Goal: Information Seeking & Learning: Learn about a topic

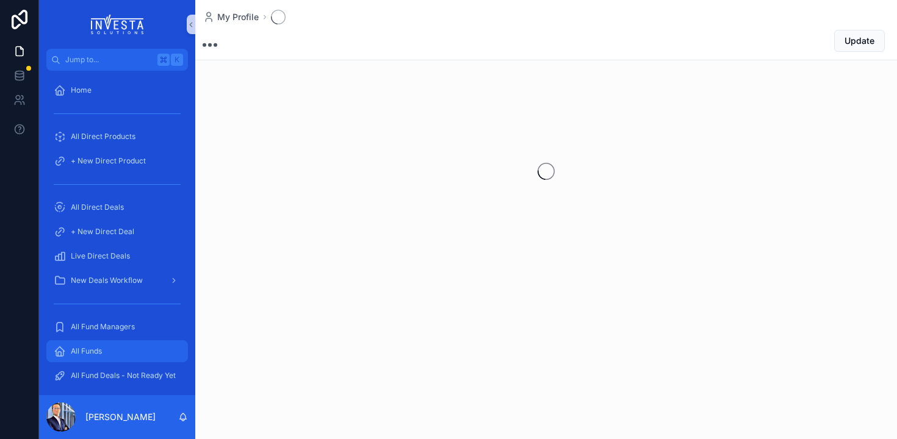
click at [97, 350] on span "All Funds" at bounding box center [86, 352] width 31 height 10
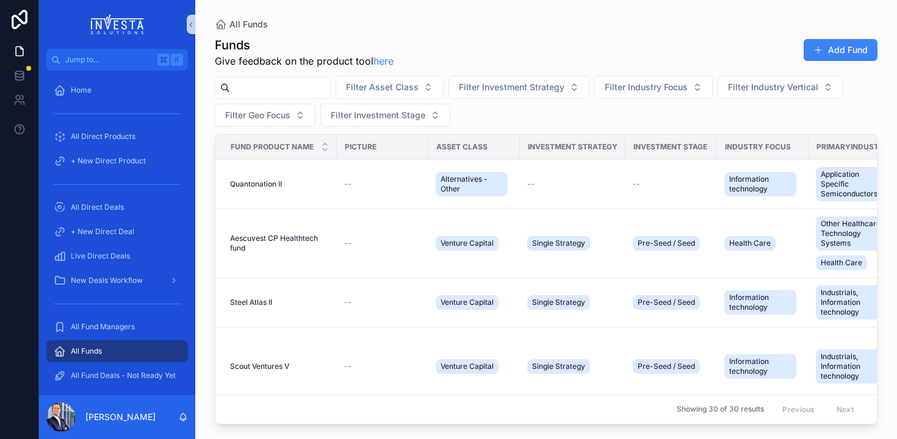
click at [248, 86] on input "scrollable content" at bounding box center [280, 87] width 100 height 17
type input "*******"
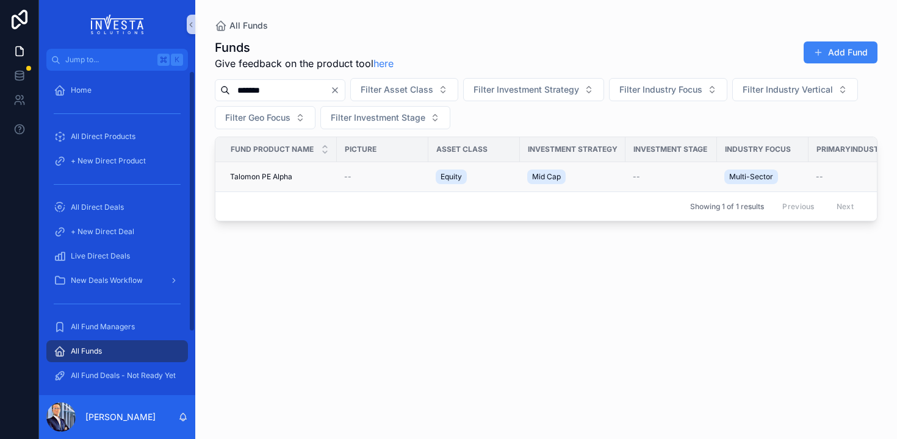
click at [248, 176] on span "Talomon PE Alpha" at bounding box center [261, 177] width 62 height 10
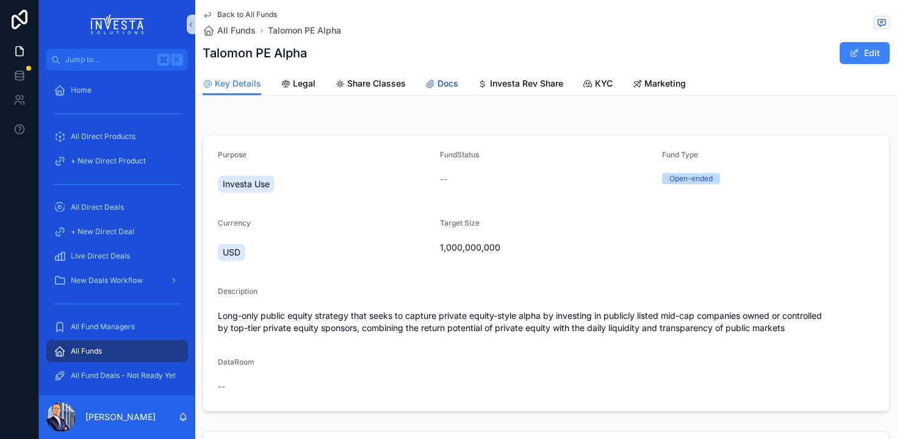
click at [446, 83] on span "Docs" at bounding box center [448, 84] width 21 height 12
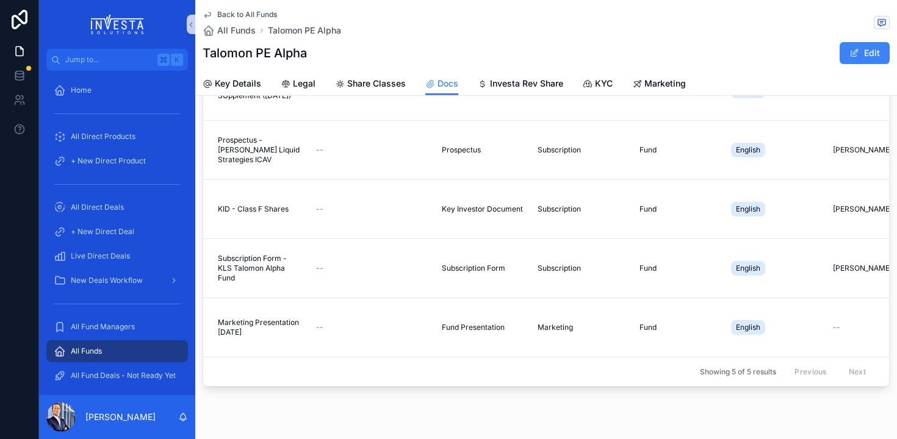
scroll to position [29, 0]
click at [258, 318] on span "Marketing Presentation [DATE]" at bounding box center [260, 328] width 84 height 20
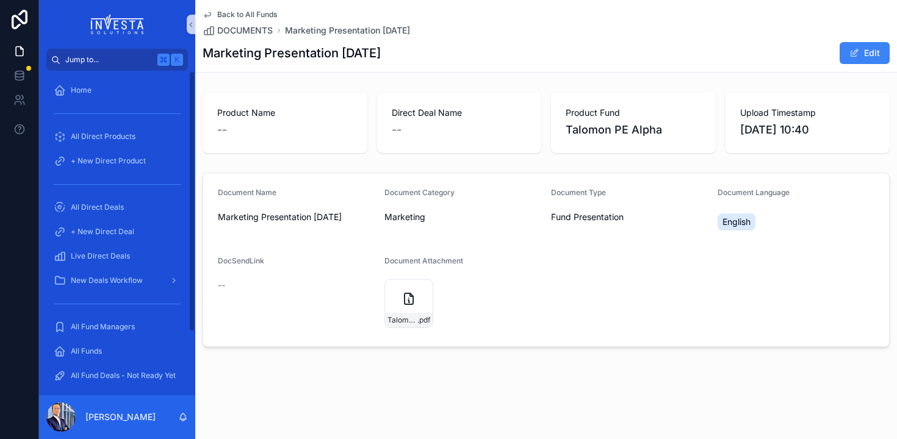
click at [113, 63] on span "Jump to..." at bounding box center [108, 60] width 87 height 10
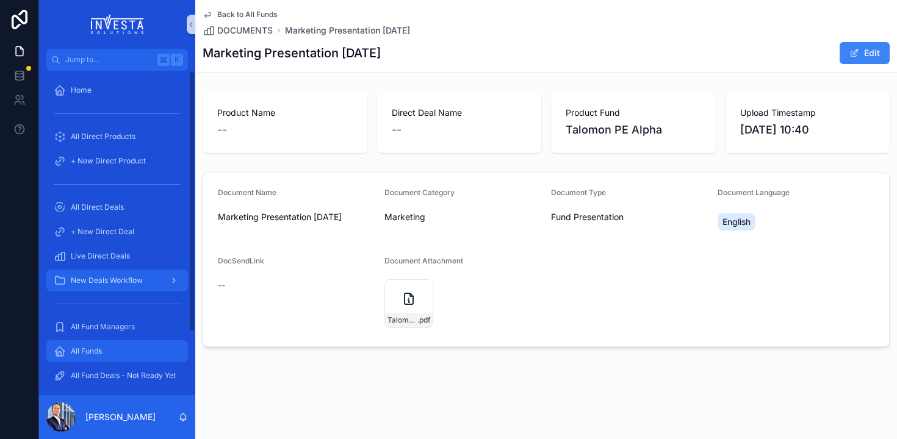
drag, startPoint x: 74, startPoint y: 352, endPoint x: 177, endPoint y: 291, distance: 119.0
click at [74, 352] on span "All Funds" at bounding box center [86, 352] width 31 height 10
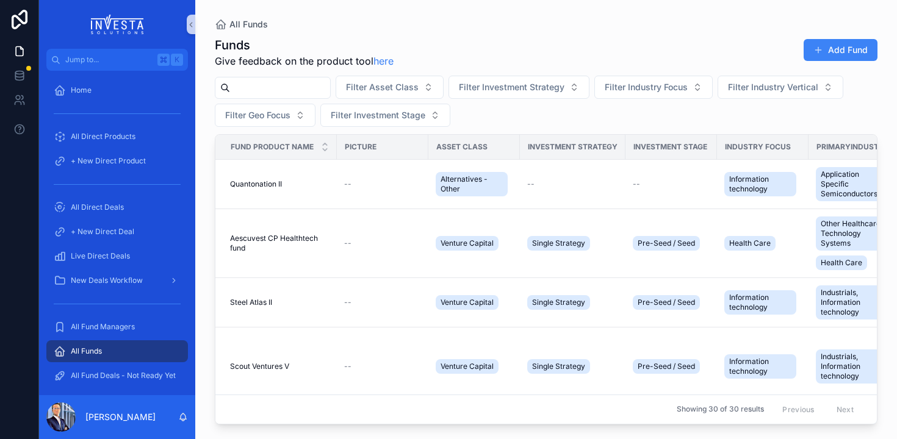
click at [250, 90] on input "scrollable content" at bounding box center [280, 87] width 100 height 17
type input "****"
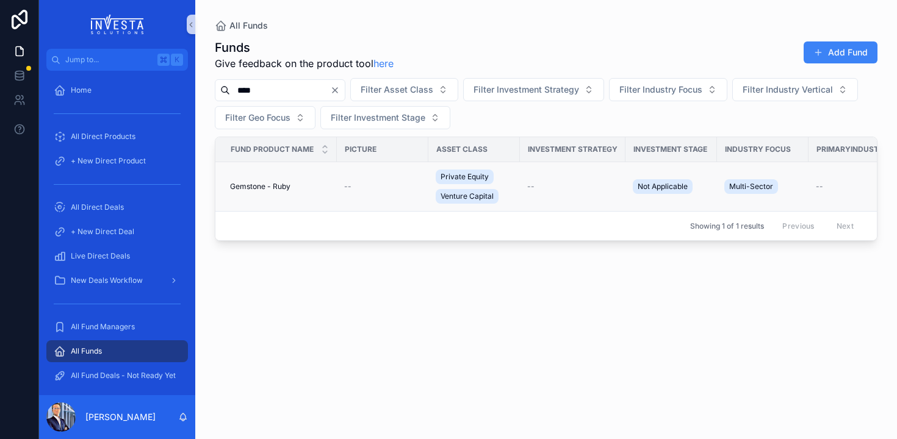
click at [270, 187] on span "Gemstone - Ruby" at bounding box center [260, 187] width 60 height 10
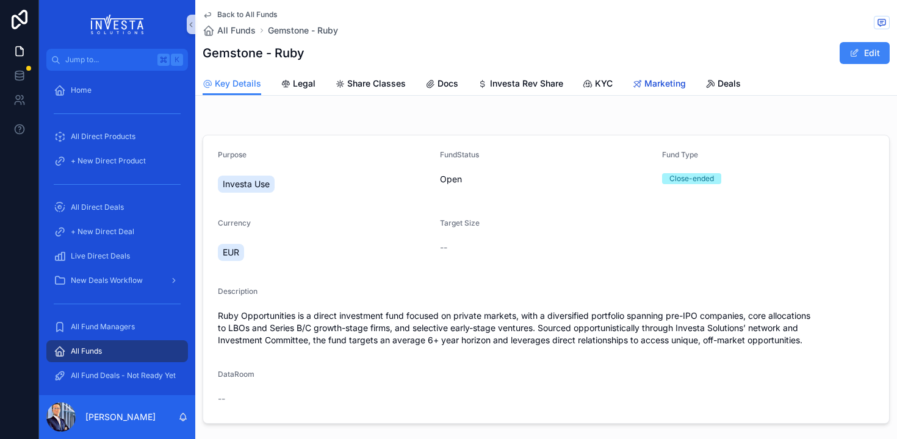
click at [641, 87] on div "Marketing" at bounding box center [659, 84] width 54 height 12
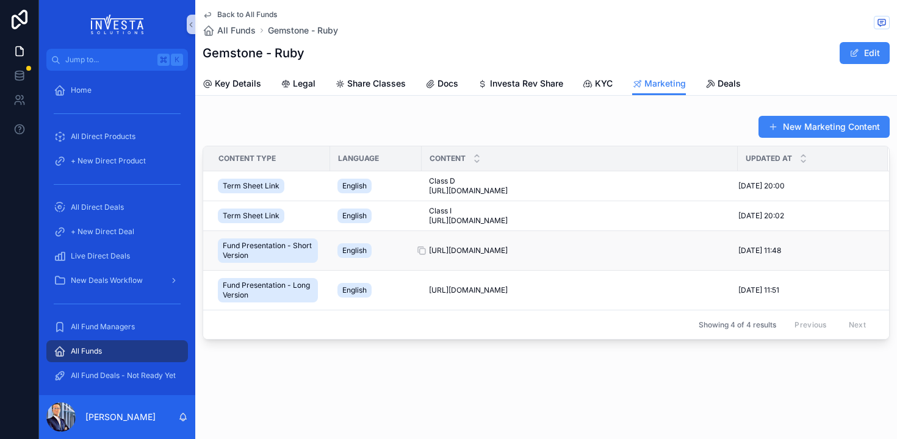
click at [508, 250] on span "[URL][DOMAIN_NAME]" at bounding box center [468, 251] width 79 height 10
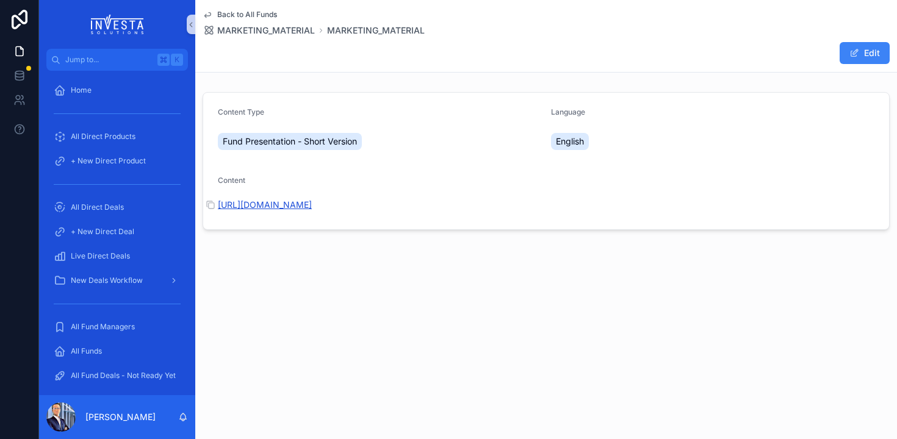
click at [284, 208] on link "[URL][DOMAIN_NAME]" at bounding box center [265, 205] width 94 height 10
drag, startPoint x: 388, startPoint y: 206, endPoint x: 614, endPoint y: 216, distance: 226.6
click at [615, 216] on form "Content Type Fund Presentation - Short Version Language English Content https:/…" at bounding box center [546, 161] width 686 height 137
click at [209, 204] on icon "scrollable content" at bounding box center [211, 205] width 10 height 10
click at [240, 13] on span "Back to All Funds" at bounding box center [247, 15] width 60 height 10
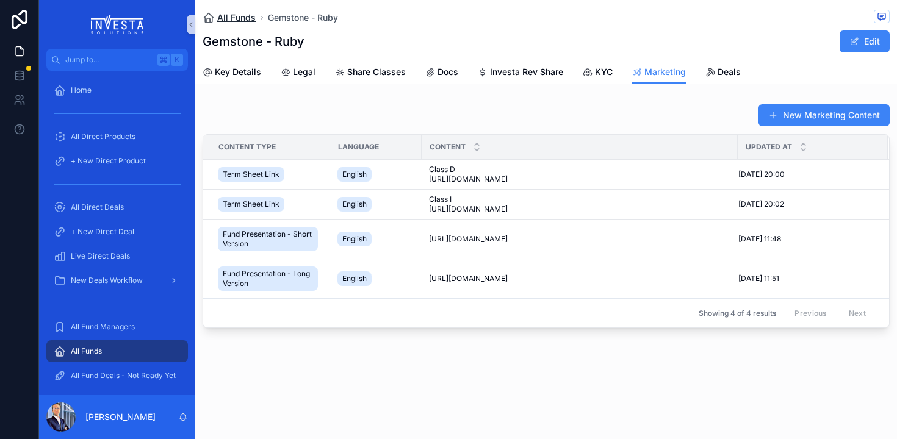
click at [240, 23] on span "All Funds" at bounding box center [236, 18] width 38 height 12
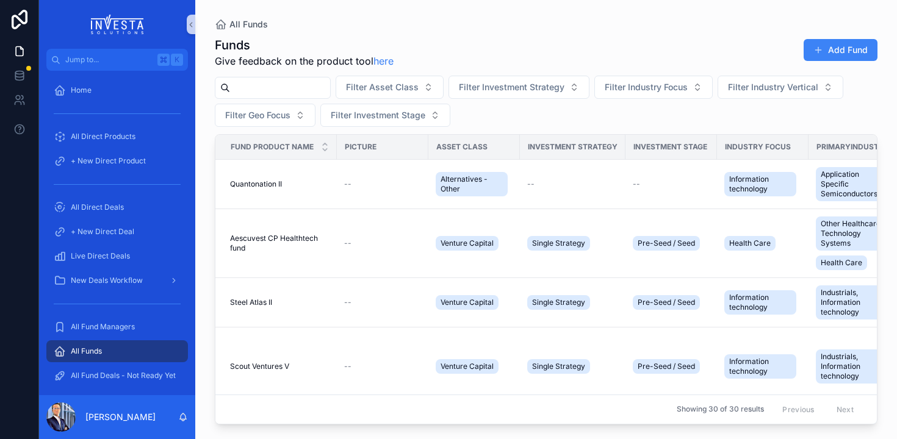
click at [251, 95] on input "scrollable content" at bounding box center [280, 87] width 100 height 17
type input "*******"
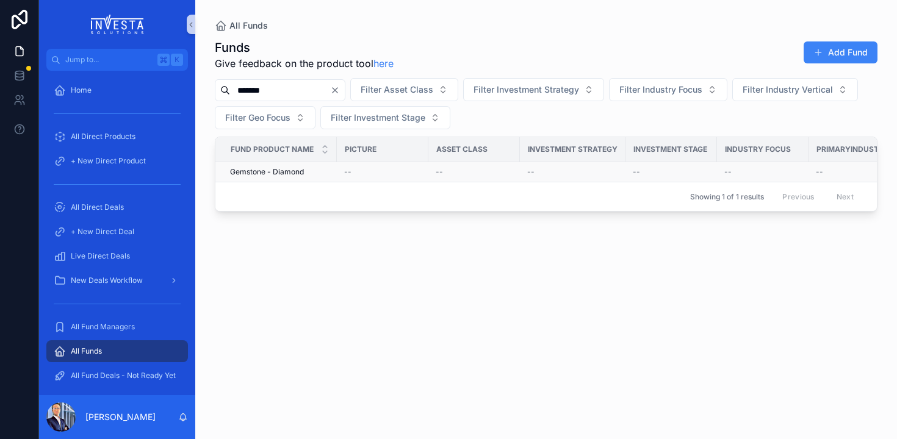
click at [258, 175] on span "Gemstone - Diamond" at bounding box center [267, 172] width 74 height 10
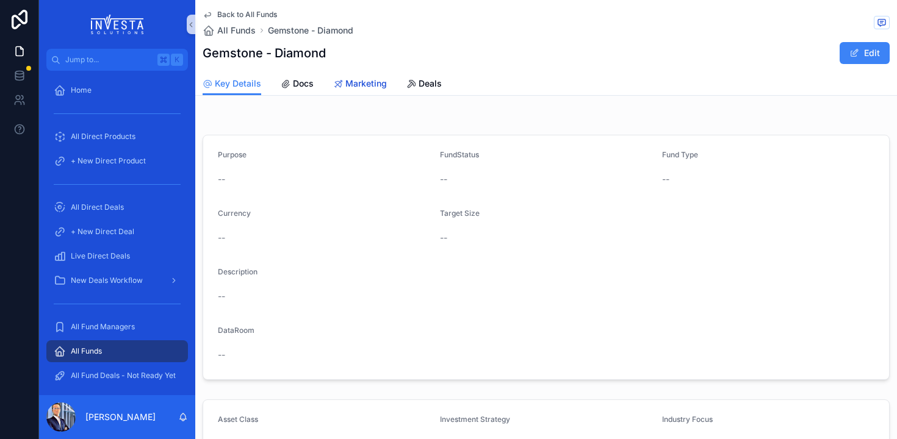
click at [368, 82] on span "Marketing" at bounding box center [365, 84] width 41 height 12
